Goal: Task Accomplishment & Management: Use online tool/utility

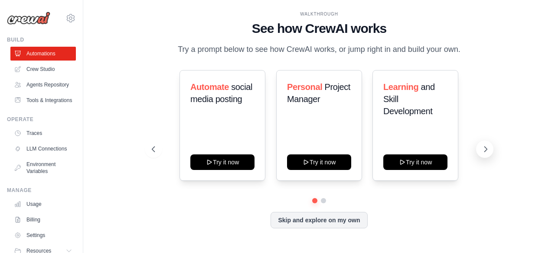
click at [487, 147] on icon at bounding box center [485, 149] width 9 height 9
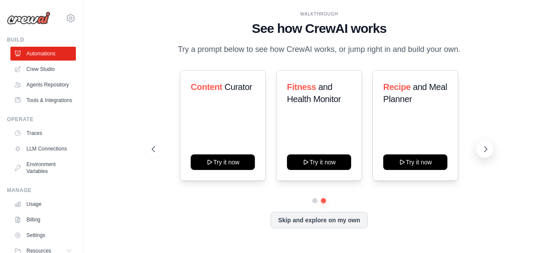
click at [487, 146] on icon at bounding box center [485, 149] width 9 height 9
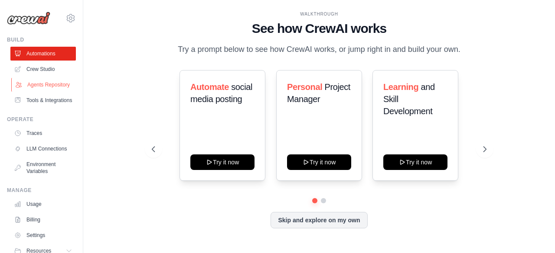
click at [37, 92] on link "Agents Repository" at bounding box center [43, 85] width 65 height 14
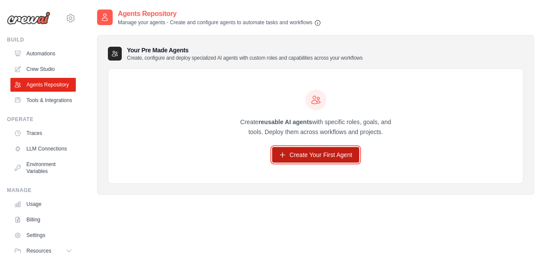
click at [315, 157] on link "Create Your First Agent" at bounding box center [315, 155] width 87 height 16
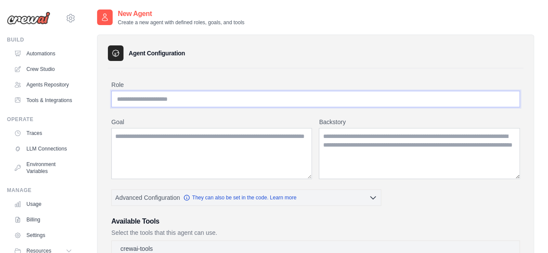
click at [214, 99] on input "Role" at bounding box center [315, 99] width 409 height 16
click at [165, 98] on input "Role" at bounding box center [315, 99] width 409 height 16
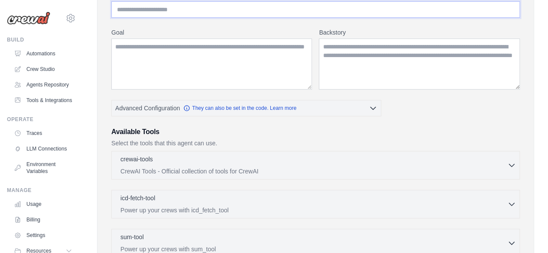
scroll to position [130, 0]
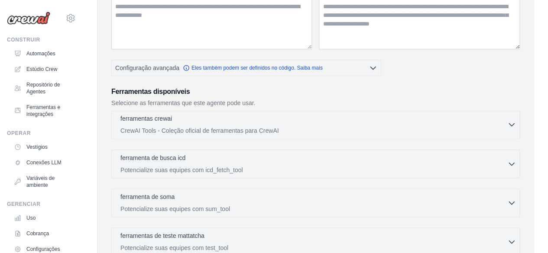
click at [355, 114] on div "ferramentas crewai 0 selecionados" at bounding box center [313, 119] width 387 height 10
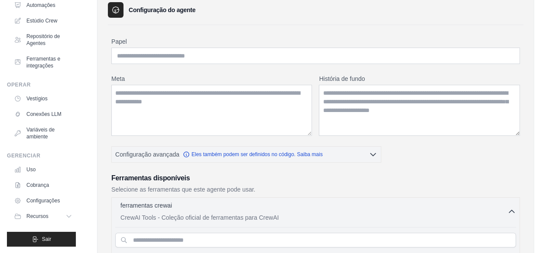
scroll to position [0, 0]
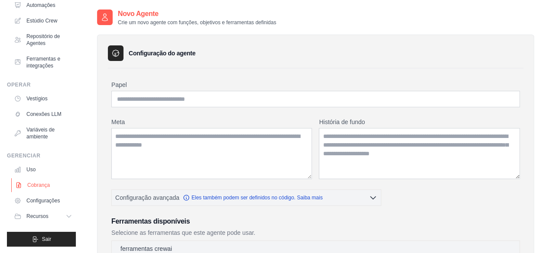
click at [35, 185] on font "Cobrança" at bounding box center [38, 185] width 23 height 6
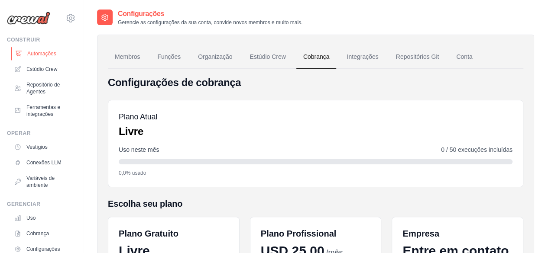
click at [33, 53] on font "Automações" at bounding box center [41, 54] width 29 height 6
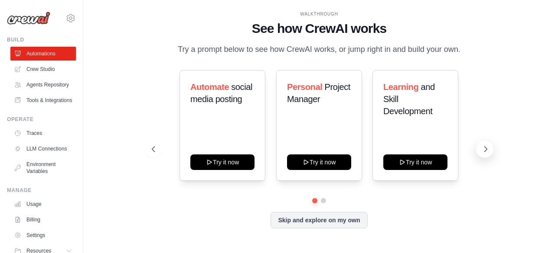
click at [487, 148] on icon at bounding box center [485, 149] width 9 height 9
click at [482, 149] on icon at bounding box center [485, 149] width 9 height 9
click at [153, 148] on icon at bounding box center [152, 149] width 9 height 9
click at [321, 201] on button at bounding box center [323, 201] width 6 height 6
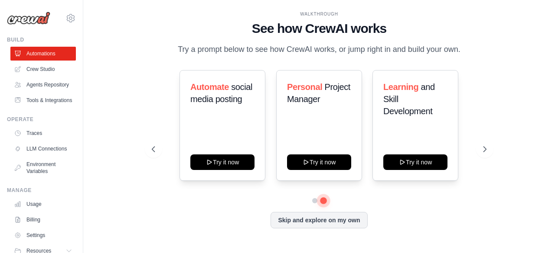
click at [321, 201] on button at bounding box center [323, 201] width 6 height 6
click at [29, 68] on link "Crew Studio" at bounding box center [43, 69] width 65 height 14
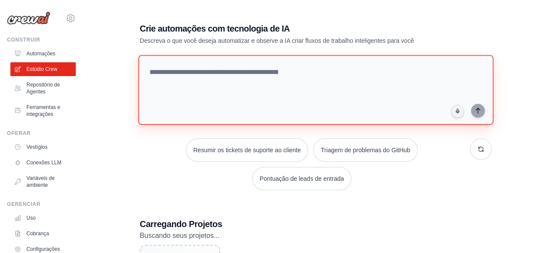
click at [194, 70] on textarea at bounding box center [315, 90] width 355 height 70
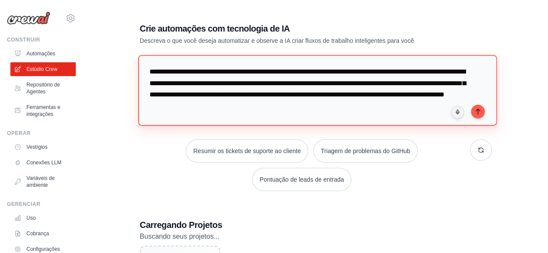
type textarea "**********"
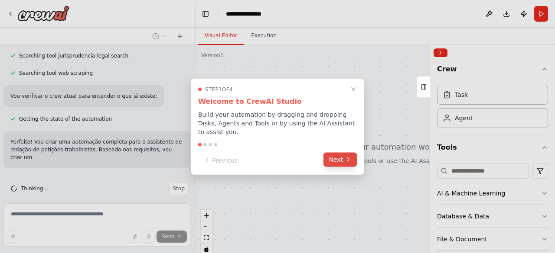
scroll to position [281, 0]
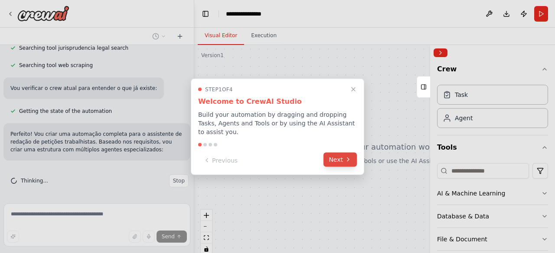
click at [339, 153] on button "Next" at bounding box center [339, 159] width 33 height 14
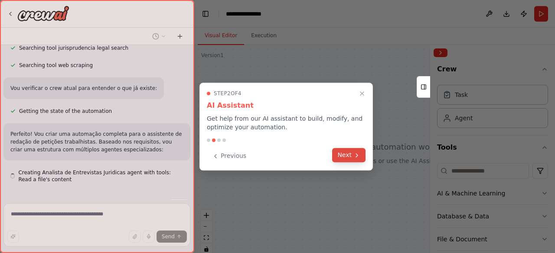
scroll to position [305, 0]
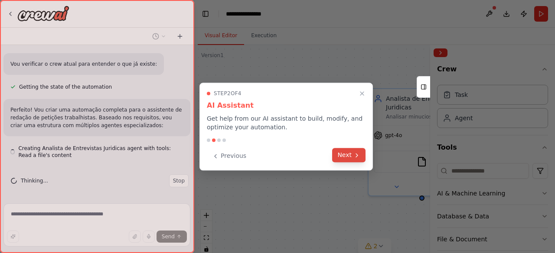
click at [339, 153] on button "Next" at bounding box center [348, 155] width 33 height 14
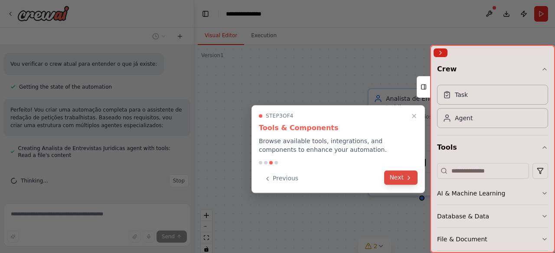
click at [404, 175] on button "Next" at bounding box center [400, 178] width 33 height 14
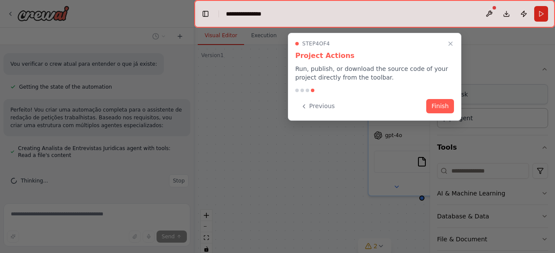
click at [441, 102] on button "Finish" at bounding box center [440, 106] width 28 height 14
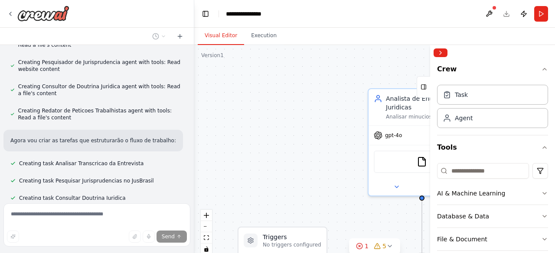
scroll to position [415, 0]
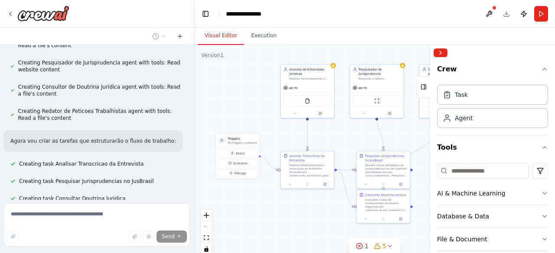
drag, startPoint x: 307, startPoint y: 90, endPoint x: 246, endPoint y: 65, distance: 65.7
click at [246, 65] on div ".deletable-edge-delete-btn { width: 20px; height: 20px; border: 0px solid #ffff…" at bounding box center [374, 153] width 360 height 217
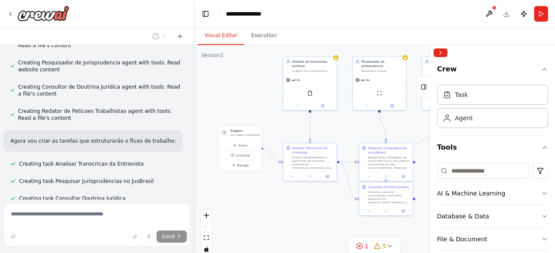
drag, startPoint x: 289, startPoint y: 216, endPoint x: 292, endPoint y: 208, distance: 8.5
click at [292, 208] on div ".deletable-edge-delete-btn { width: 20px; height: 20px; border: 0px solid #ffff…" at bounding box center [374, 153] width 360 height 217
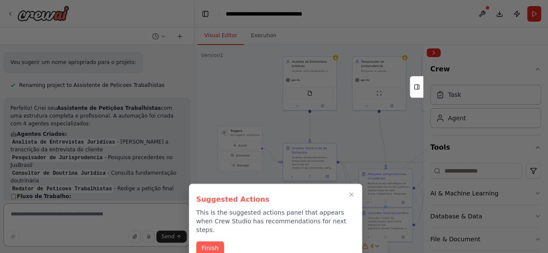
scroll to position [0, 0]
click at [209, 240] on button "Finish" at bounding box center [210, 247] width 28 height 14
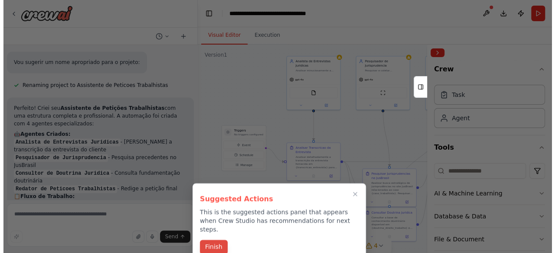
scroll to position [0, 0]
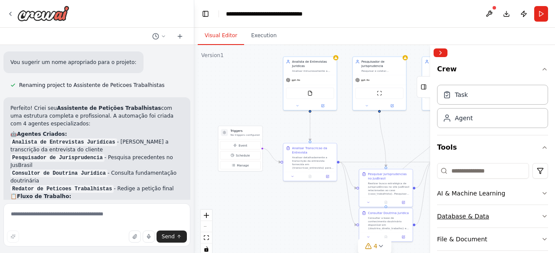
click at [482, 219] on div "Database & Data" at bounding box center [463, 216] width 52 height 9
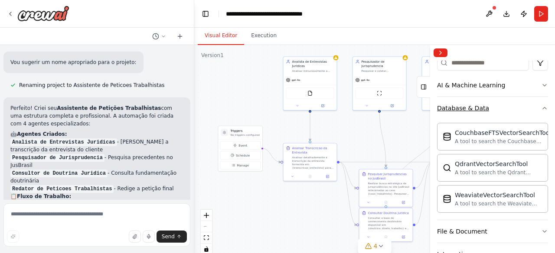
scroll to position [173, 0]
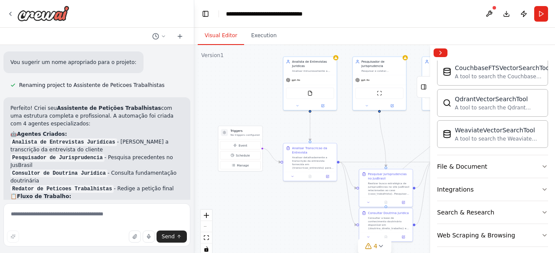
click at [293, 223] on div ".deletable-edge-delete-btn { width: 20px; height: 20px; border: 0px solid #ffff…" at bounding box center [374, 153] width 360 height 217
click at [439, 52] on button "Collapse right sidebar" at bounding box center [440, 53] width 14 height 9
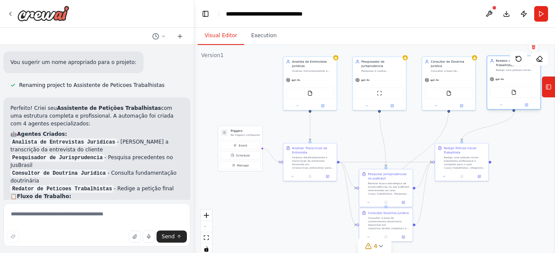
drag, startPoint x: 510, startPoint y: 78, endPoint x: 505, endPoint y: 77, distance: 5.2
click at [505, 77] on div "gpt-4o" at bounding box center [513, 80] width 53 height 10
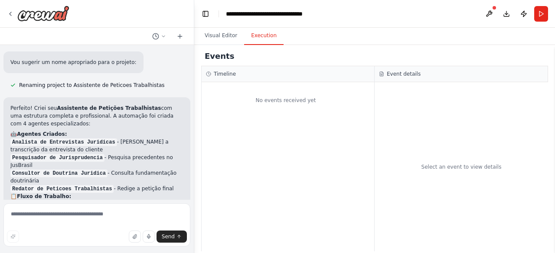
click at [259, 36] on button "Execution" at bounding box center [263, 36] width 39 height 18
click at [219, 35] on button "Visual Editor" at bounding box center [221, 36] width 46 height 18
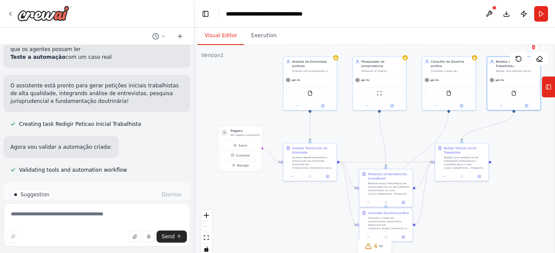
scroll to position [946, 0]
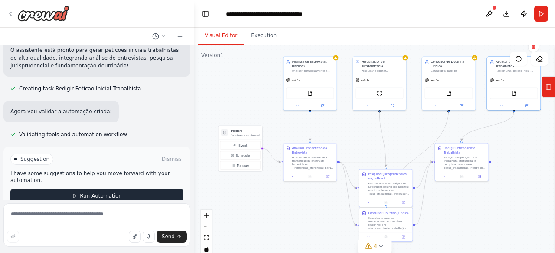
click at [81, 193] on span "Run Automation" at bounding box center [101, 196] width 42 height 7
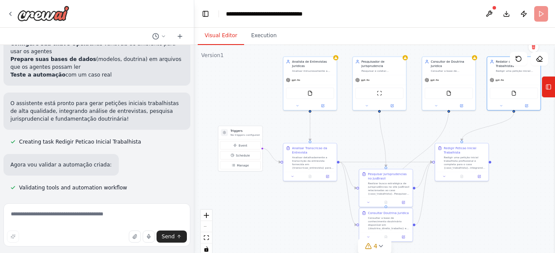
scroll to position [876, 0]
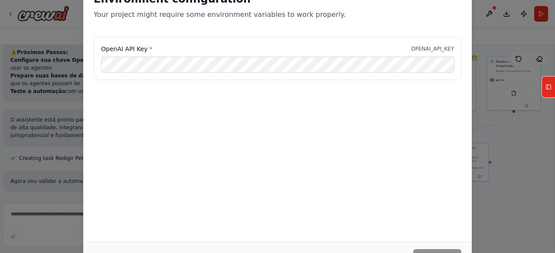
click at [522, 180] on div "Environment configuration Your project might require some environment variables…" at bounding box center [277, 126] width 555 height 253
click at [50, 55] on div "Environment configuration Your project might require some environment variables…" at bounding box center [277, 126] width 555 height 253
